Goal: Share content

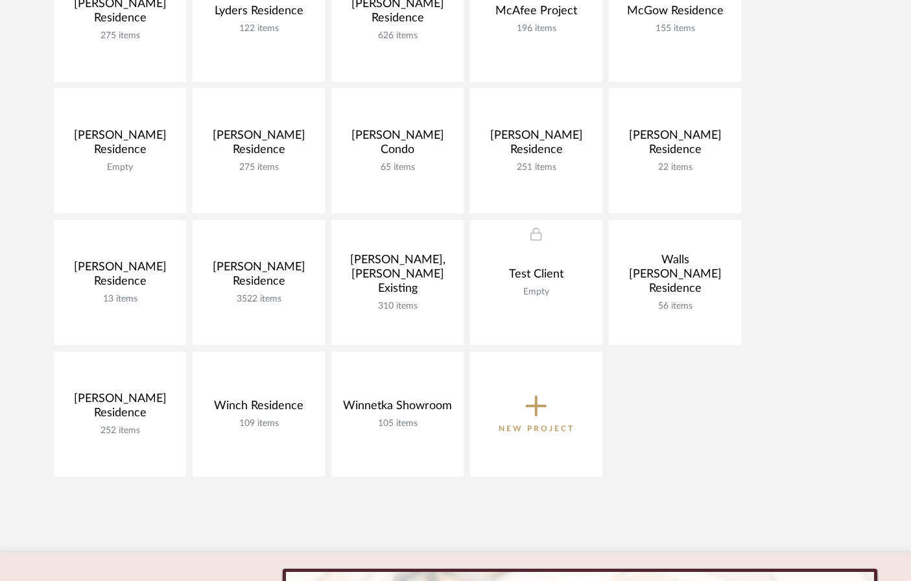
scroll to position [822, 0]
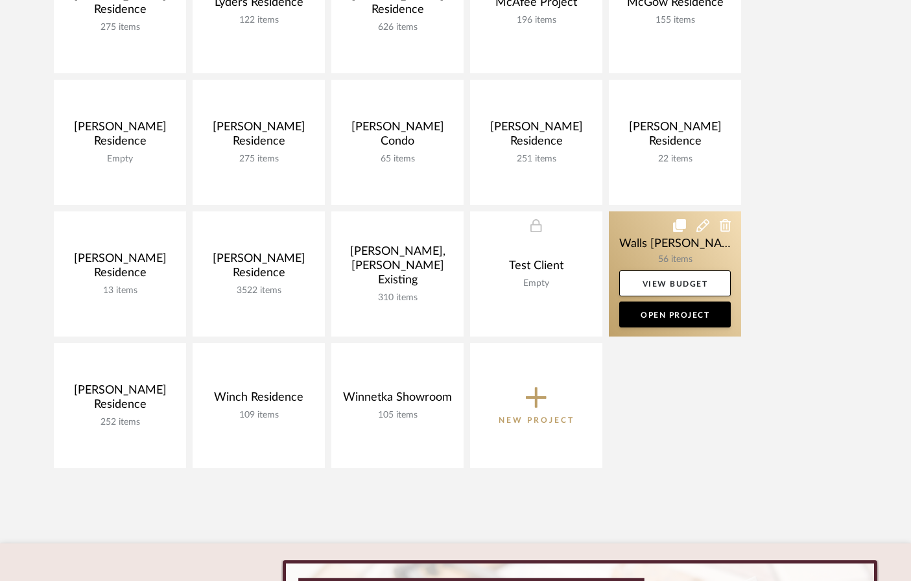
click at [647, 233] on link at bounding box center [675, 273] width 132 height 125
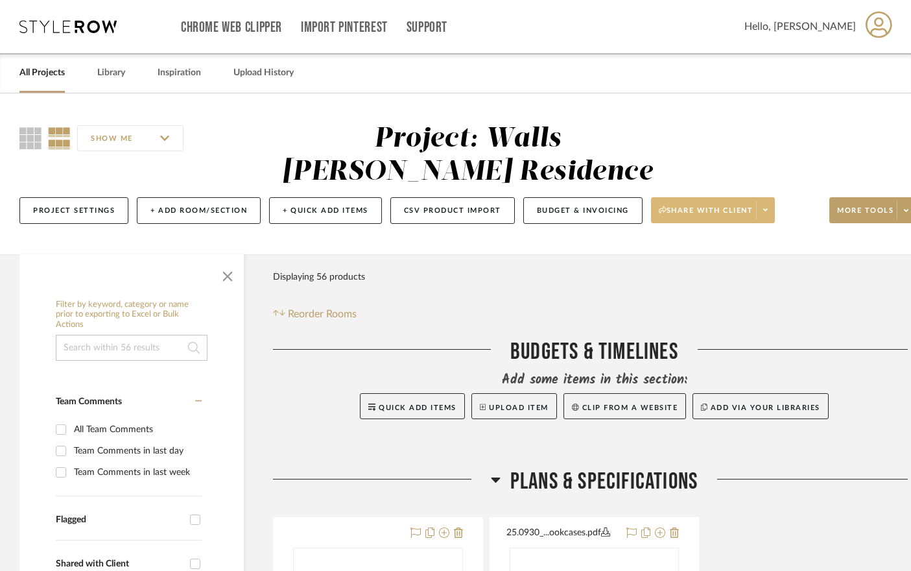
click at [728, 217] on span "Share with client" at bounding box center [706, 215] width 95 height 19
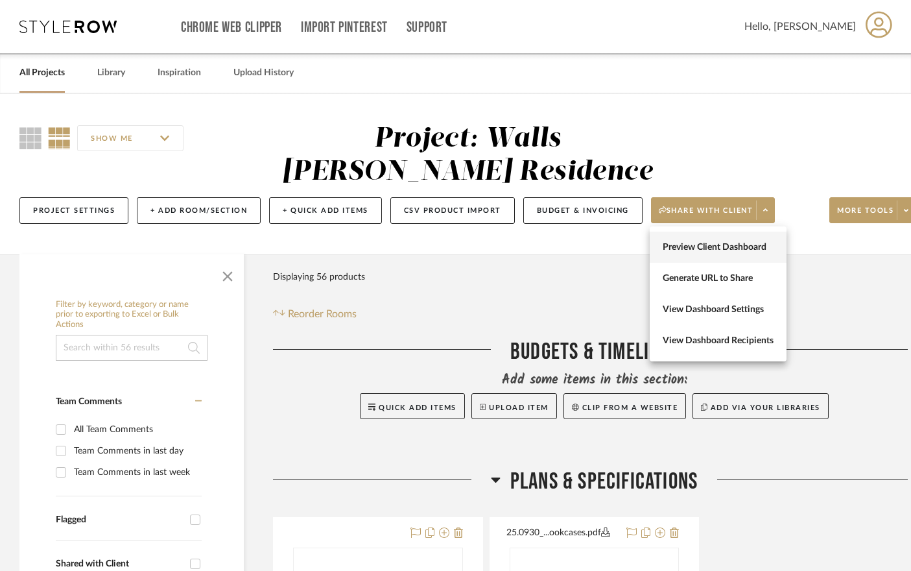
click at [725, 245] on span "Preview Client Dashboard" at bounding box center [718, 247] width 111 height 11
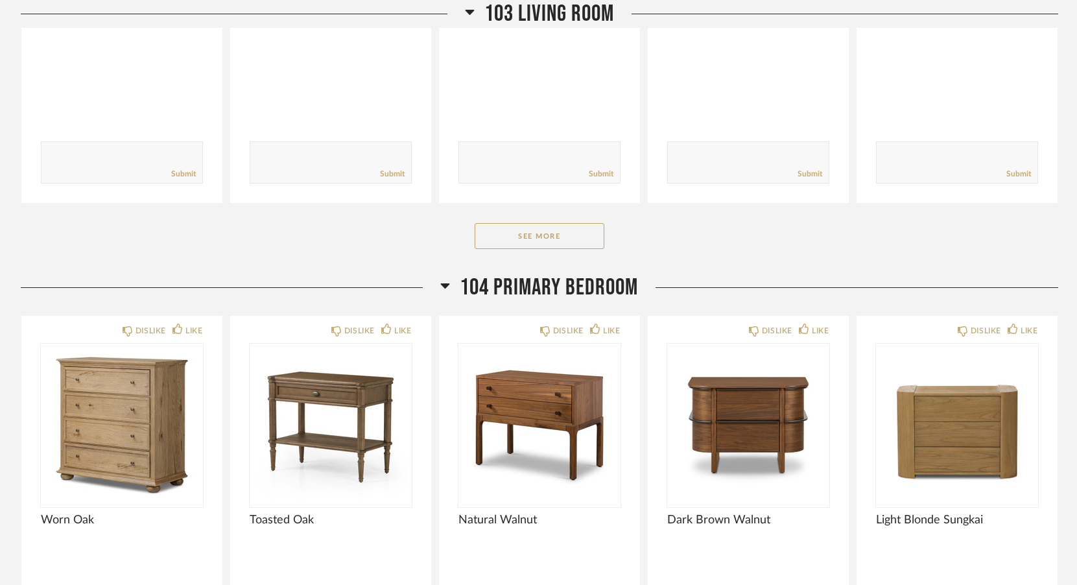
scroll to position [894, 0]
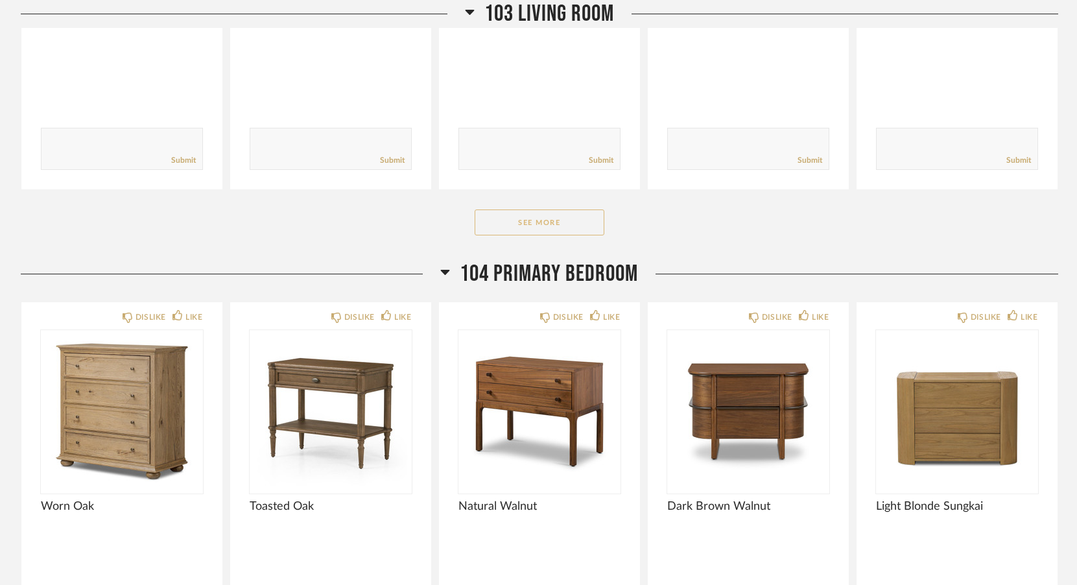
click at [561, 223] on button "See More" at bounding box center [540, 223] width 130 height 26
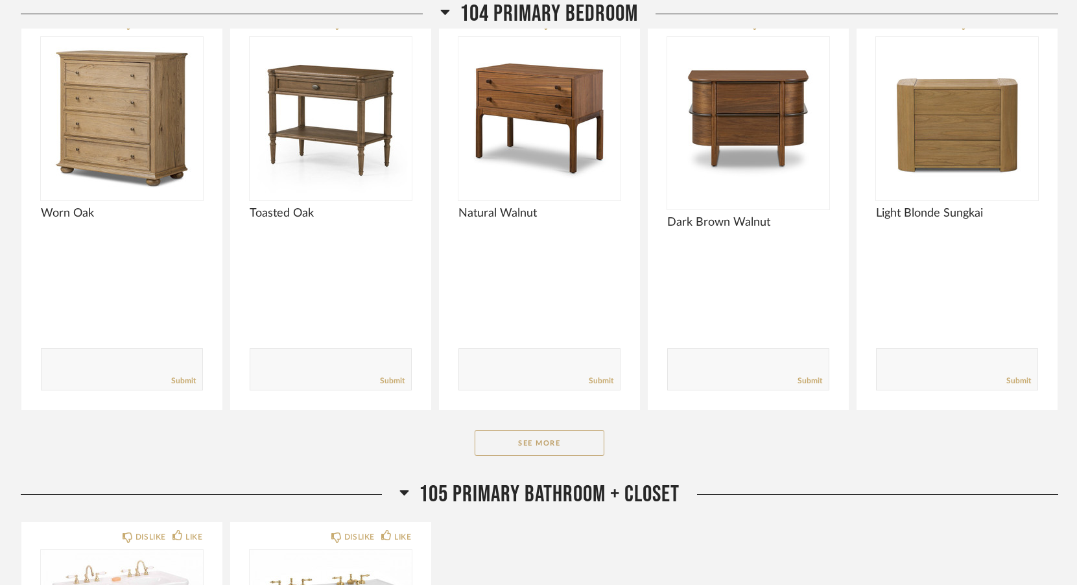
scroll to position [2001, 0]
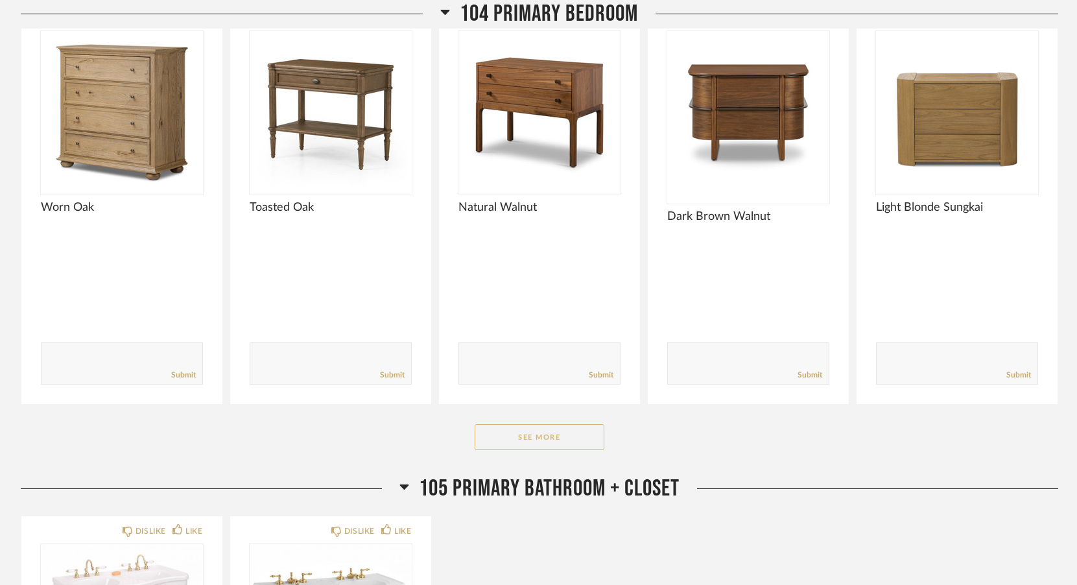
click at [544, 431] on button "See More" at bounding box center [540, 437] width 130 height 26
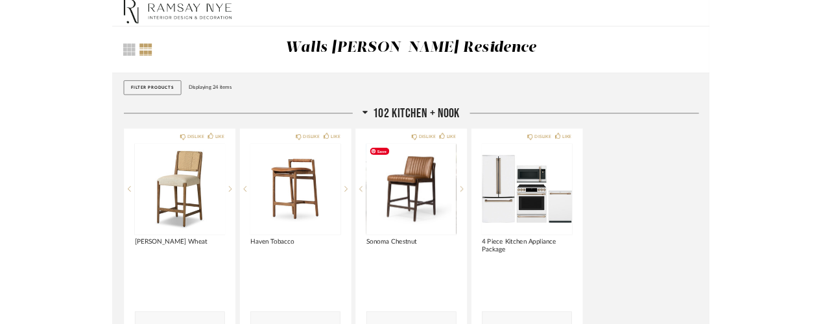
scroll to position [0, 0]
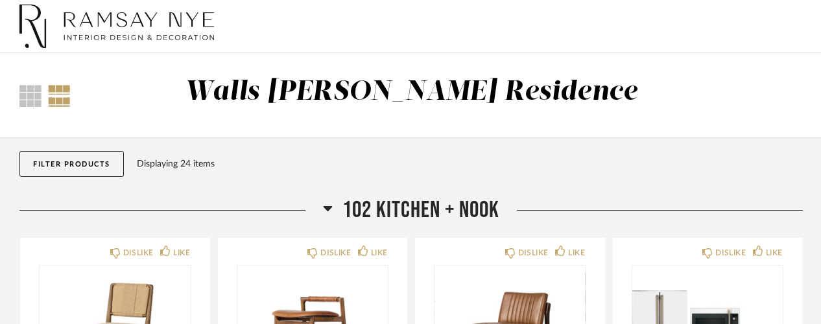
click at [746, 108] on div "Thumbnail View Full View Walls [PERSON_NAME] Residence" at bounding box center [411, 96] width 803 height 40
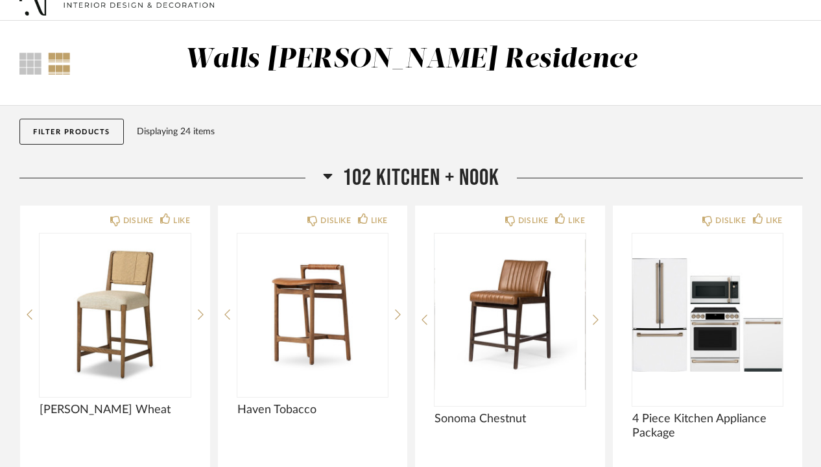
scroll to position [18, 0]
